Goal: Contribute content

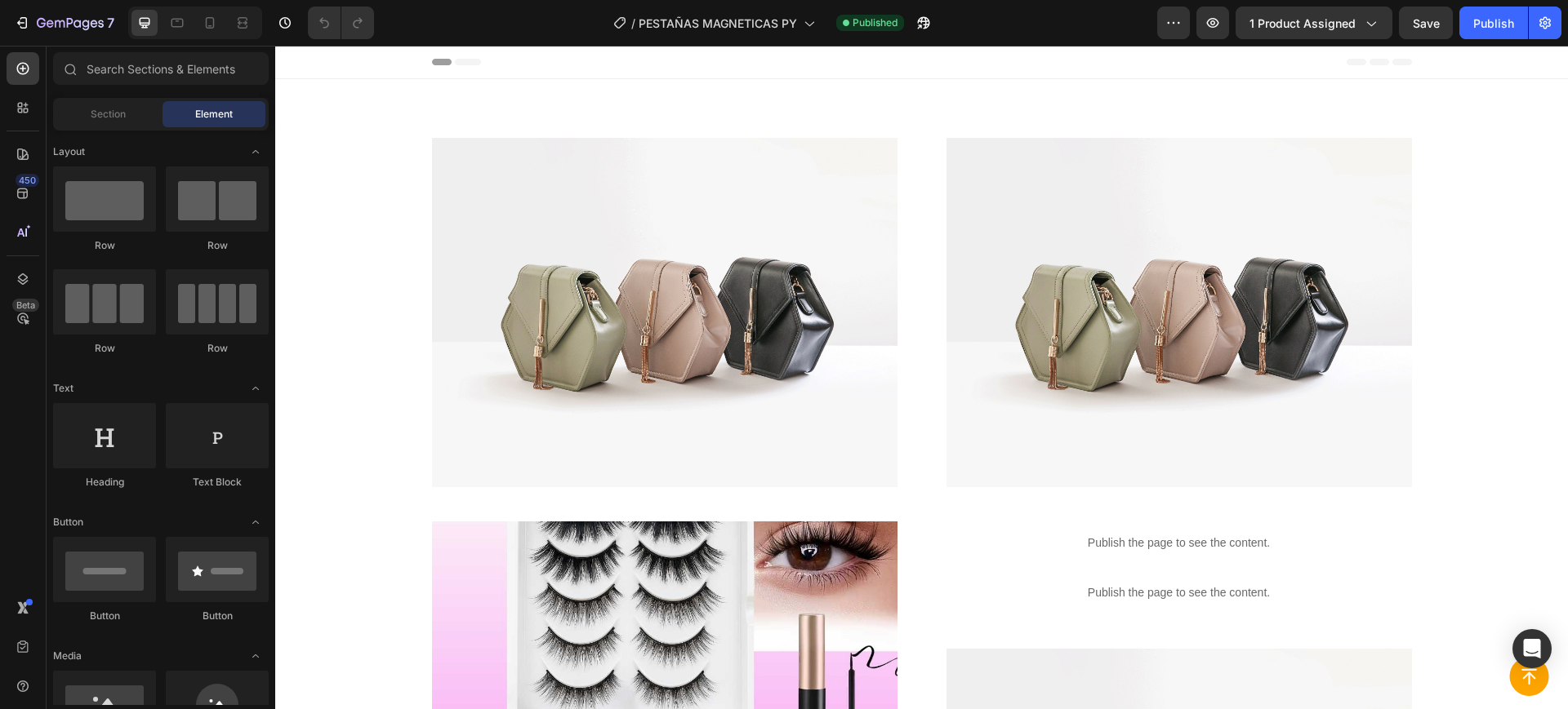
click at [224, 22] on div at bounding box center [195, 22] width 134 height 33
click at [215, 22] on icon at bounding box center [209, 22] width 16 height 16
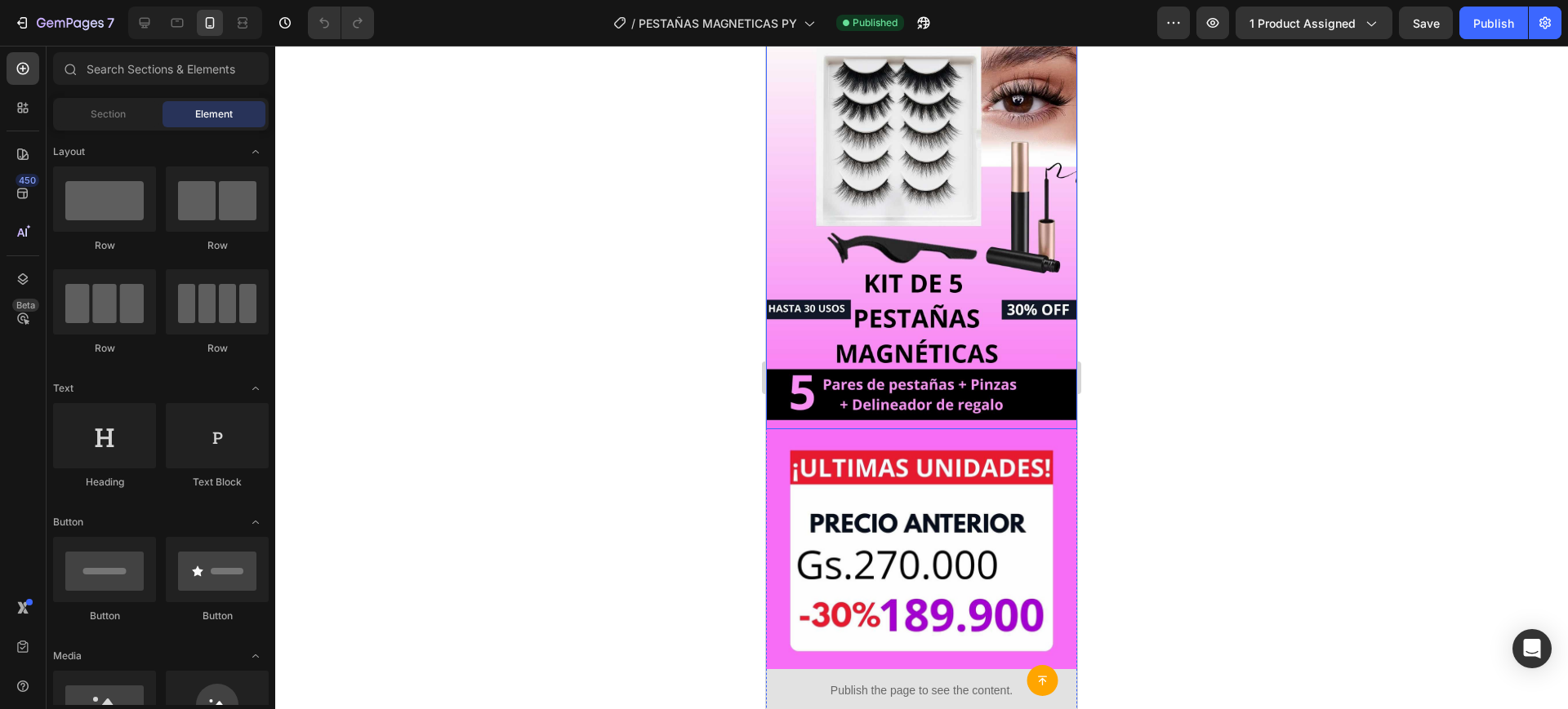
scroll to position [151, 0]
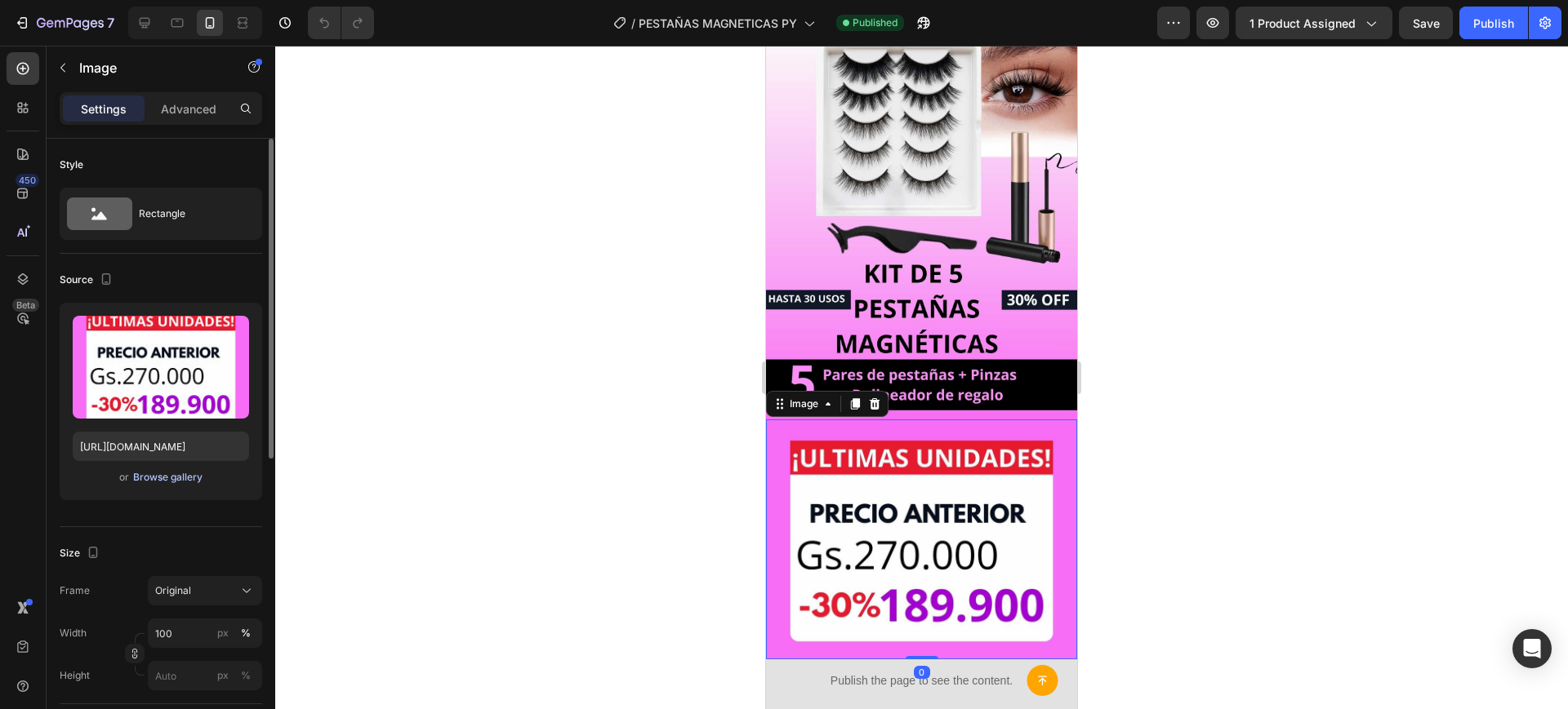
click at [194, 471] on div "Browse gallery" at bounding box center [168, 478] width 69 height 15
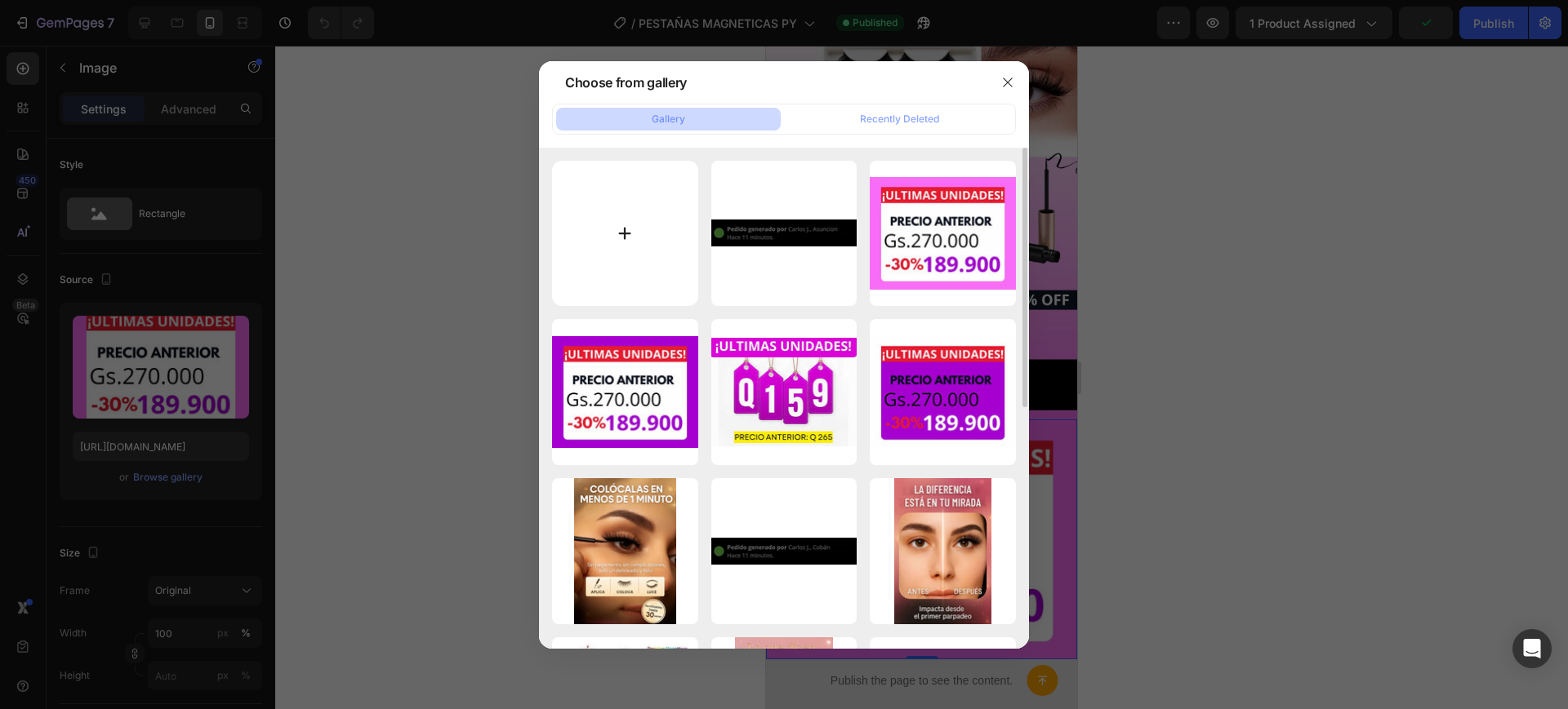
click at [654, 261] on input "file" at bounding box center [625, 234] width 146 height 146
type input "C:\fakepath\preciopestaña py.jpg"
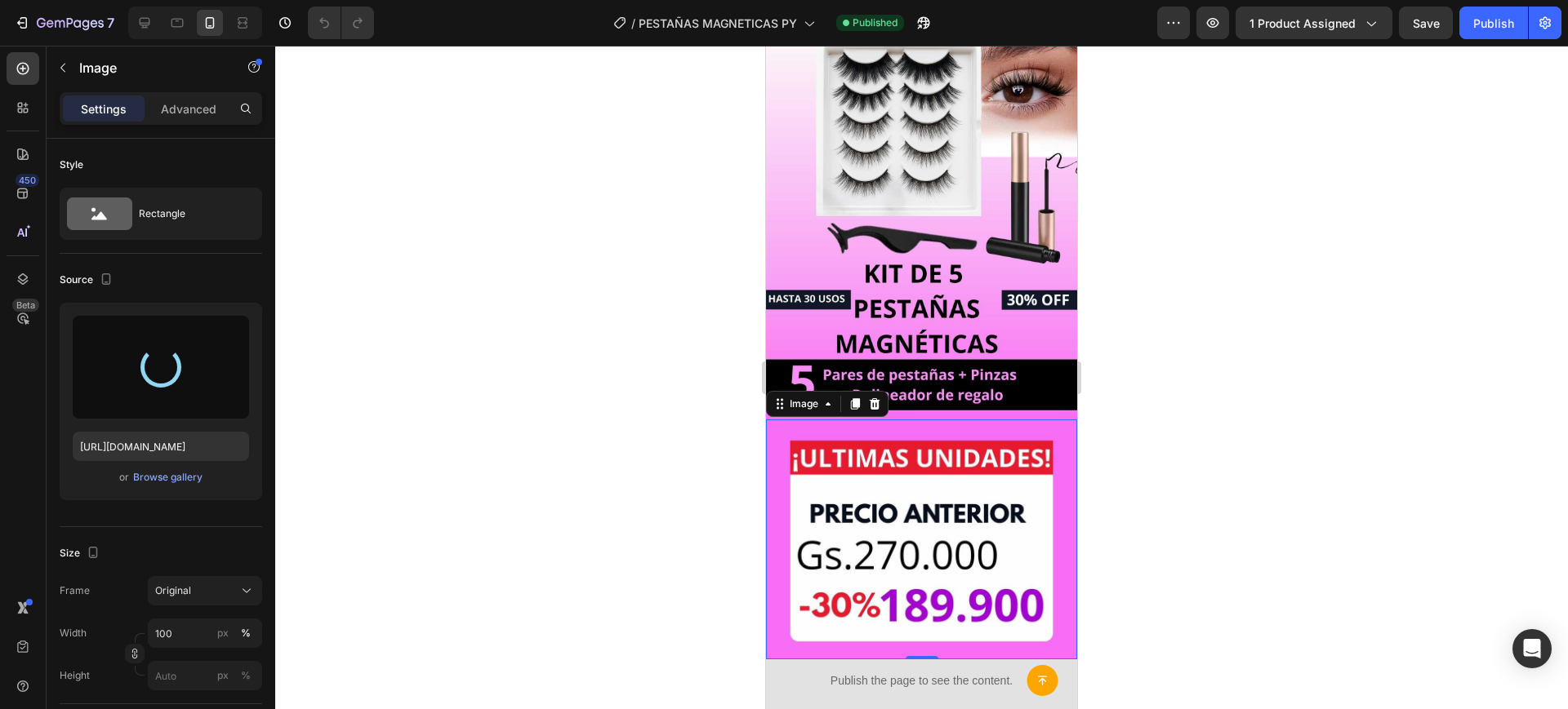
type input "[URL][DOMAIN_NAME]"
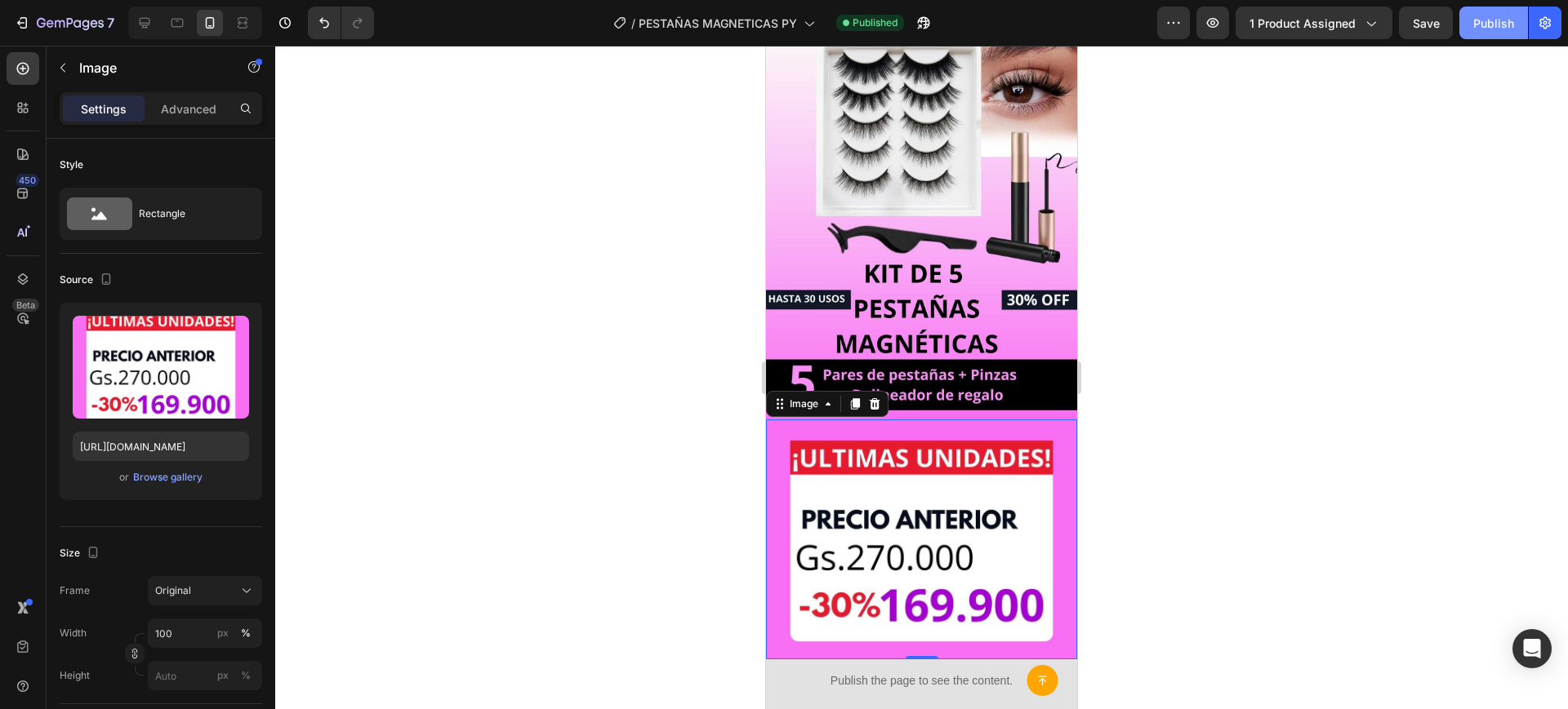
click at [1461, 16] on button "Publish" at bounding box center [1493, 22] width 68 height 33
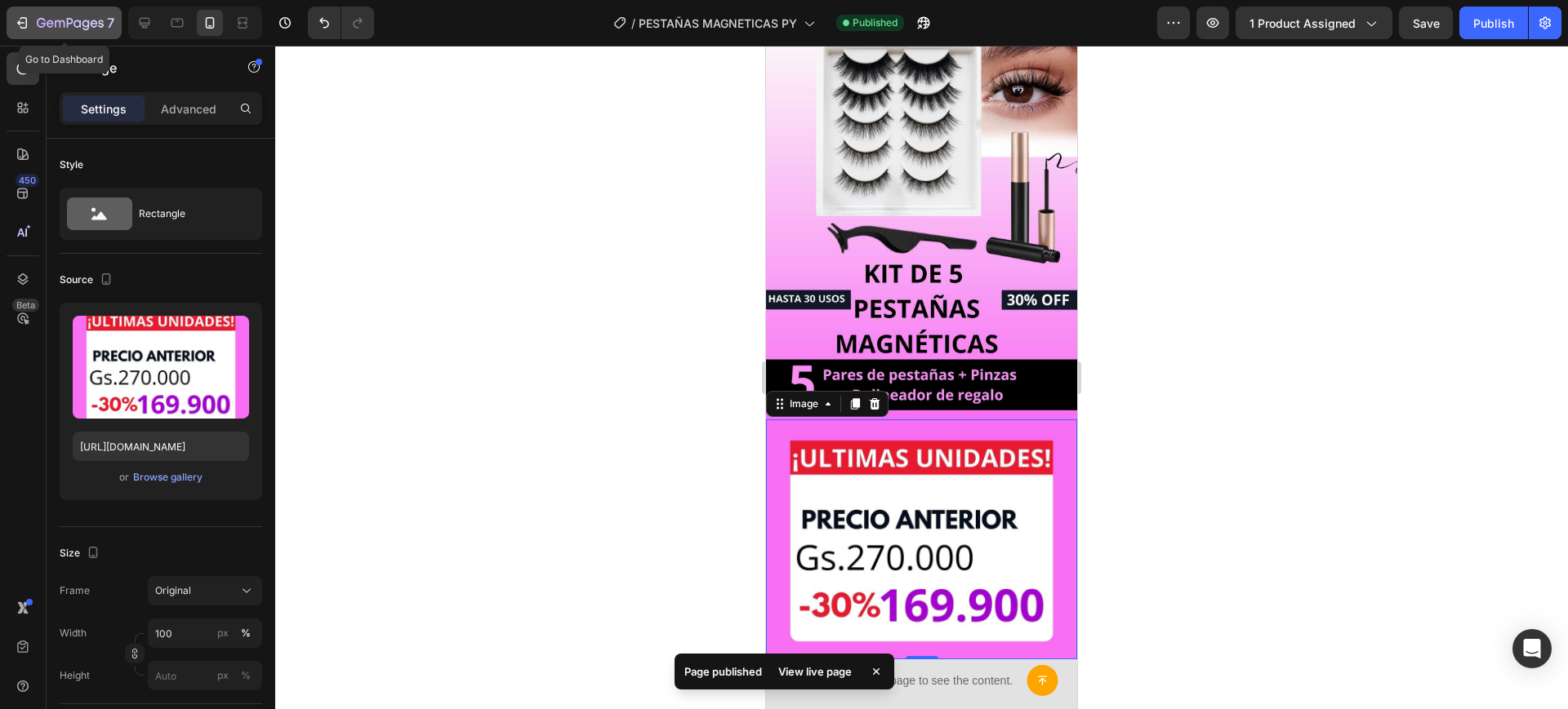
click at [45, 35] on button "7" at bounding box center [64, 22] width 115 height 33
